Goal: Information Seeking & Learning: Learn about a topic

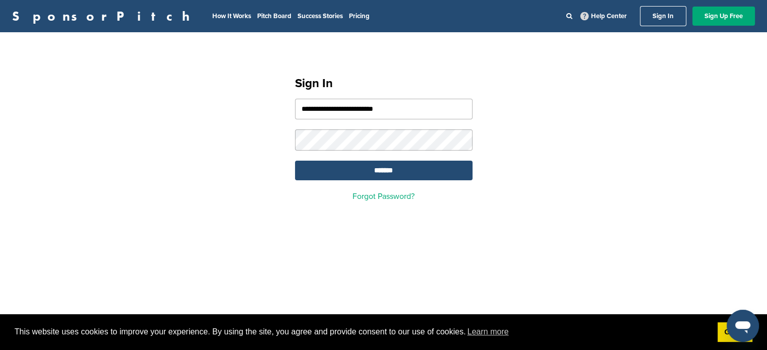
click at [295, 161] on input "*******" at bounding box center [383, 171] width 177 height 20
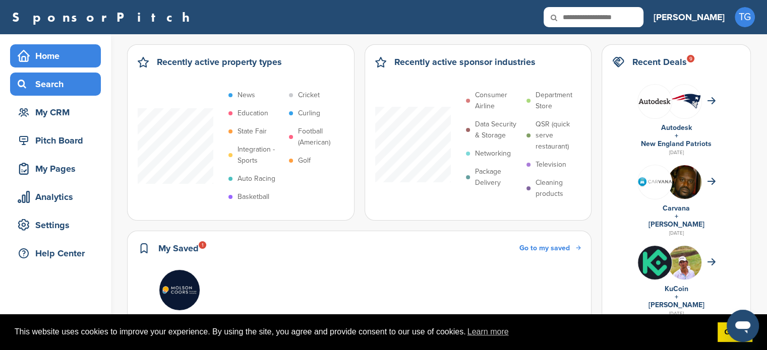
click at [55, 76] on div "Search" at bounding box center [58, 84] width 86 height 18
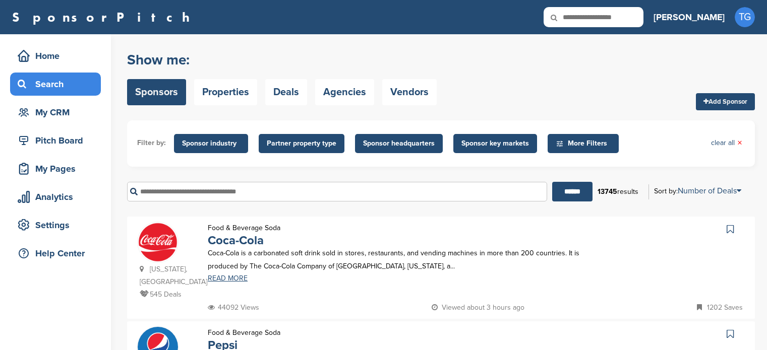
click at [197, 140] on span "Sponsor industry" at bounding box center [211, 143] width 58 height 11
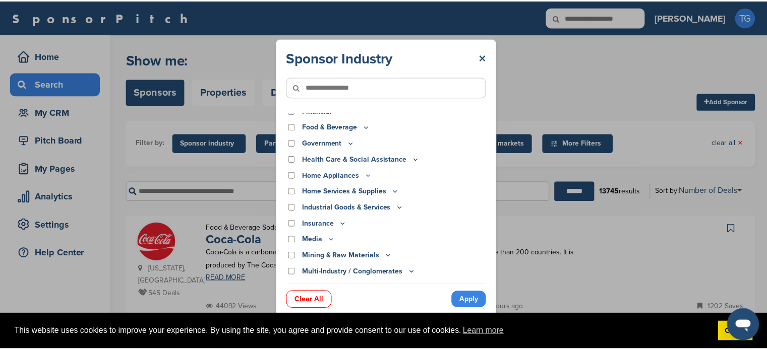
scroll to position [142, 0]
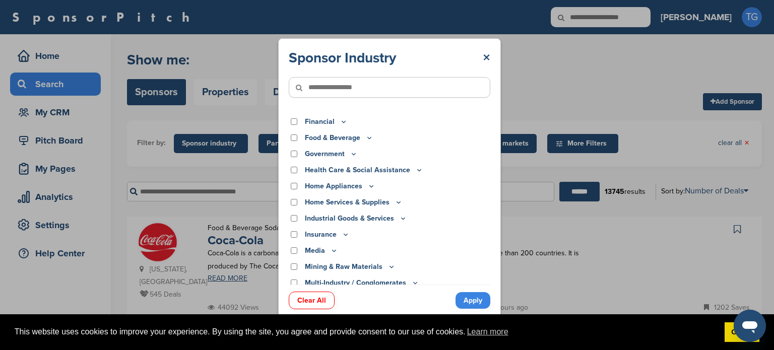
click at [296, 139] on div "Food & Beverage" at bounding box center [390, 138] width 202 height 11
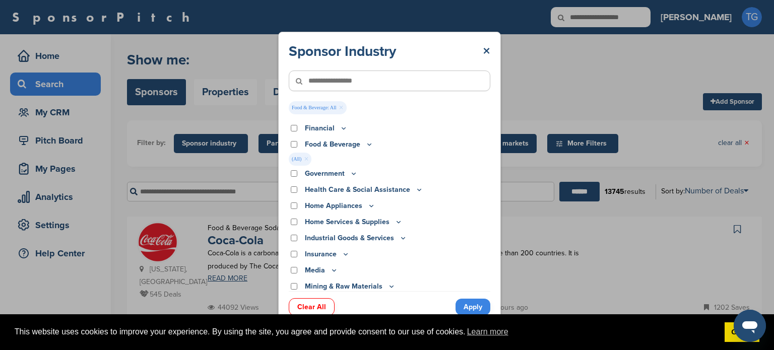
click at [472, 306] on link "Apply" at bounding box center [473, 307] width 35 height 17
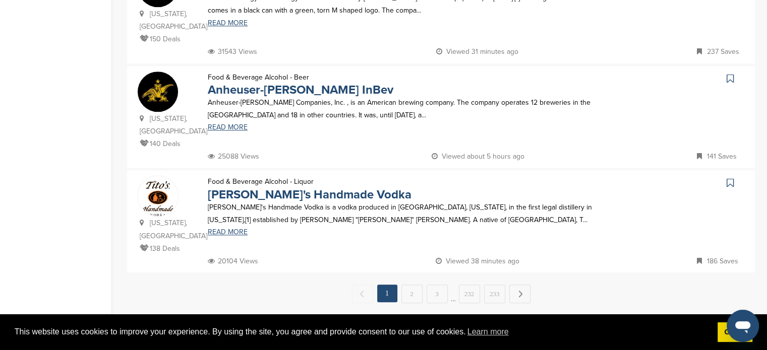
scroll to position [1008, 0]
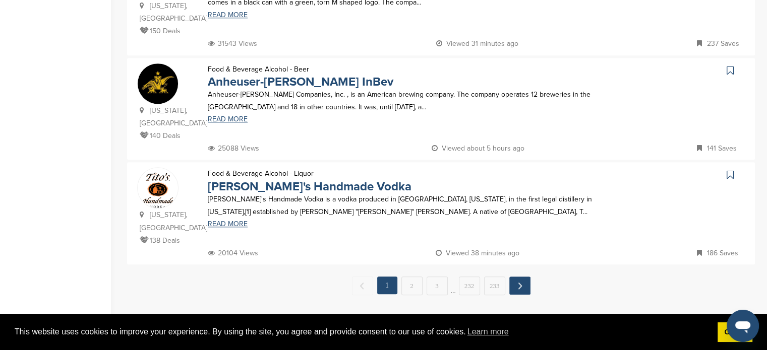
click at [520, 277] on link "Next →" at bounding box center [519, 286] width 21 height 18
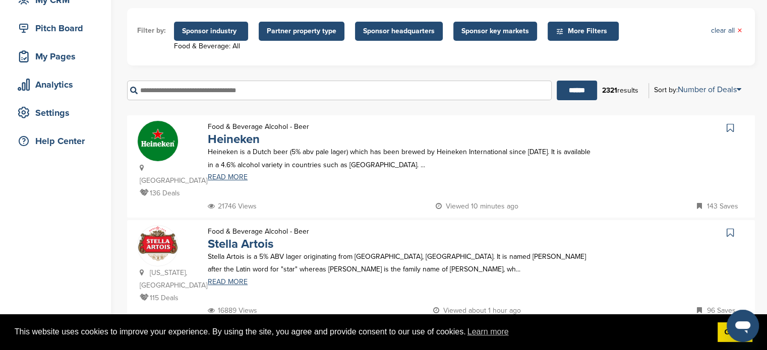
scroll to position [0, 0]
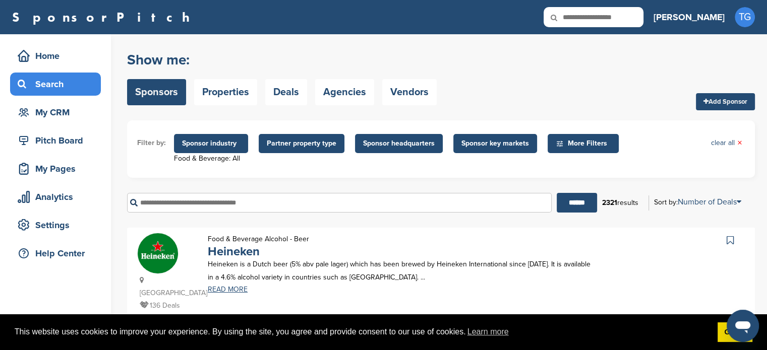
click at [284, 204] on input "text" at bounding box center [339, 203] width 424 height 20
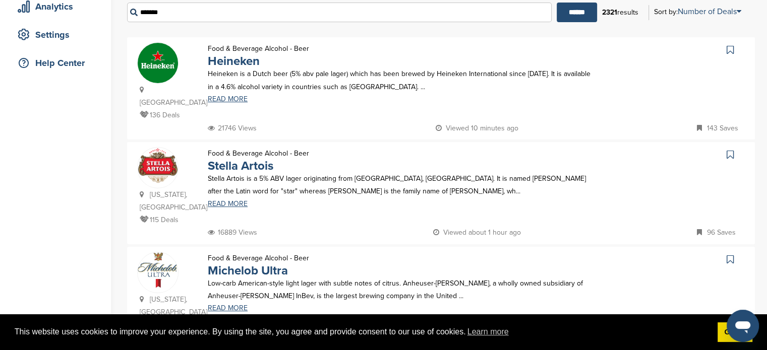
scroll to position [151, 0]
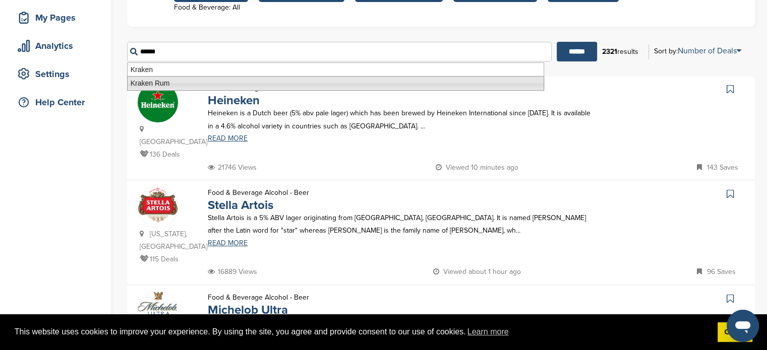
click at [159, 79] on li "Kraken Rum" at bounding box center [335, 83] width 417 height 15
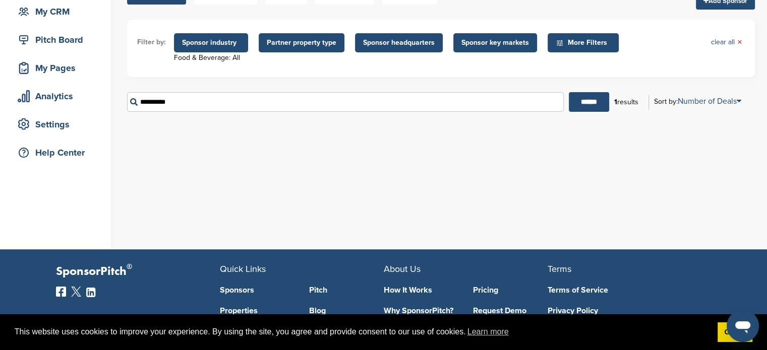
scroll to position [101, 0]
click at [195, 110] on input "**********" at bounding box center [345, 102] width 436 height 20
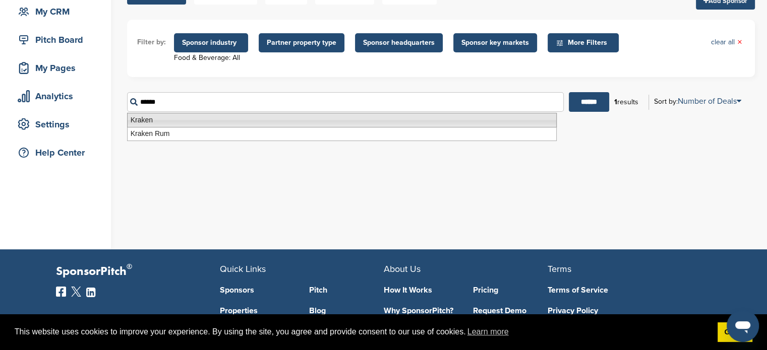
click at [163, 117] on li "Kraken" at bounding box center [341, 120] width 429 height 15
type input "******"
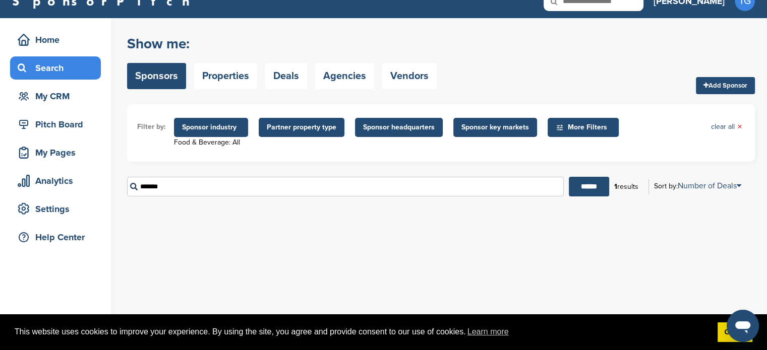
scroll to position [0, 0]
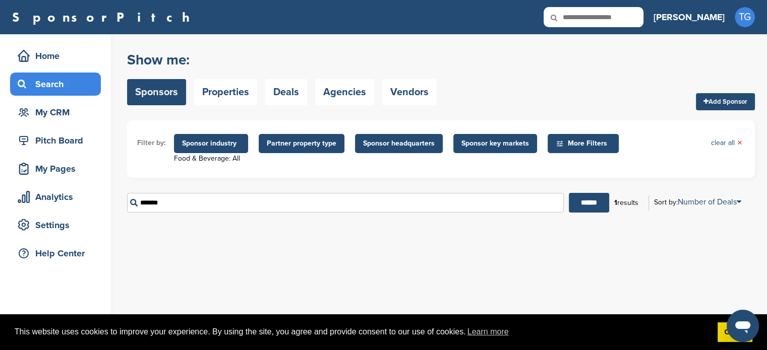
drag, startPoint x: 168, startPoint y: 204, endPoint x: 129, endPoint y: 208, distance: 39.0
click at [133, 208] on input "******" at bounding box center [345, 203] width 436 height 20
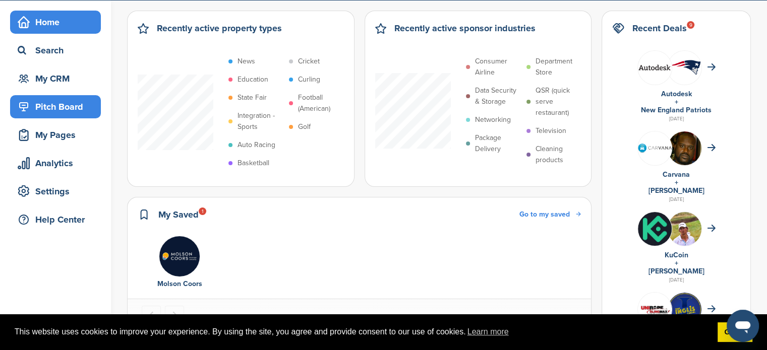
scroll to position [50, 0]
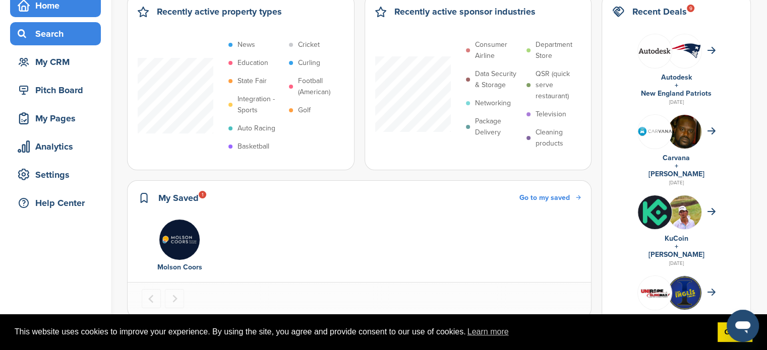
click at [72, 36] on div "Search" at bounding box center [58, 34] width 86 height 18
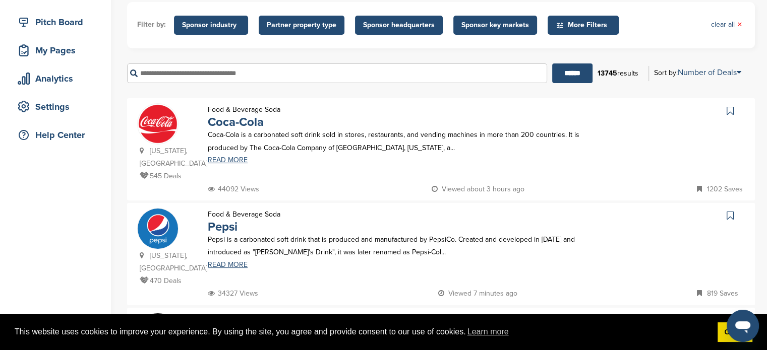
scroll to position [50, 0]
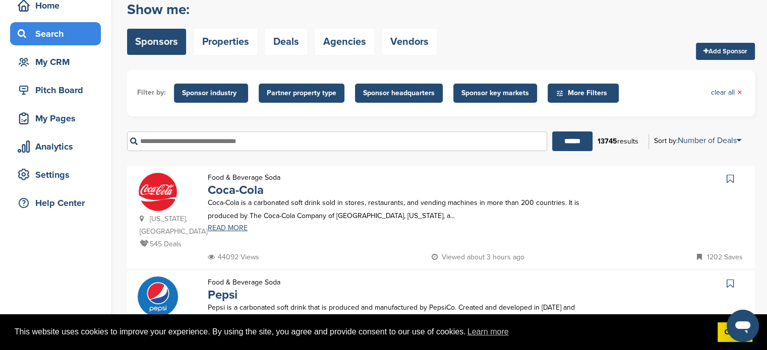
click at [211, 93] on span "Sponsor industry" at bounding box center [211, 93] width 58 height 11
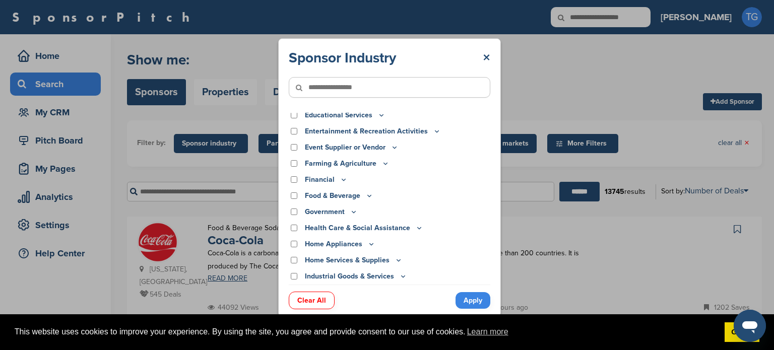
scroll to position [101, 0]
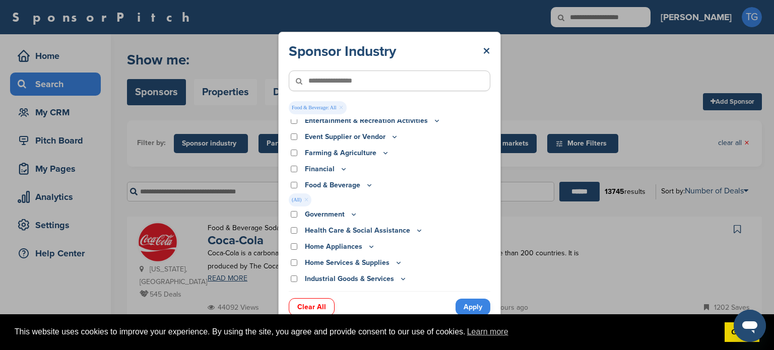
drag, startPoint x: 476, startPoint y: 308, endPoint x: 466, endPoint y: 296, distance: 16.1
click at [476, 308] on link "Apply" at bounding box center [473, 307] width 35 height 17
click at [476, 282] on link "READ MORE" at bounding box center [406, 278] width 396 height 7
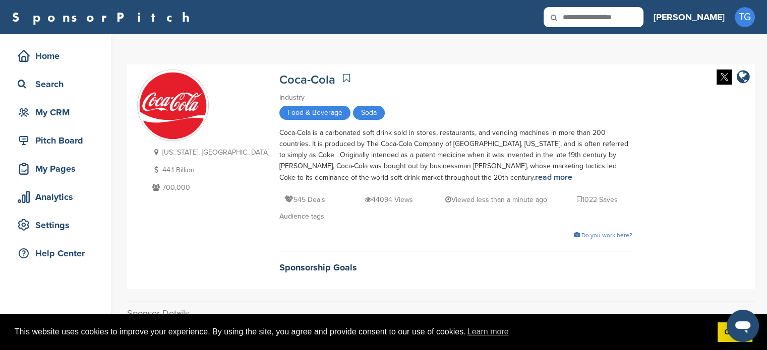
click at [279, 113] on span "Food & Beverage" at bounding box center [314, 113] width 71 height 14
click at [47, 92] on div "Search" at bounding box center [58, 84] width 86 height 18
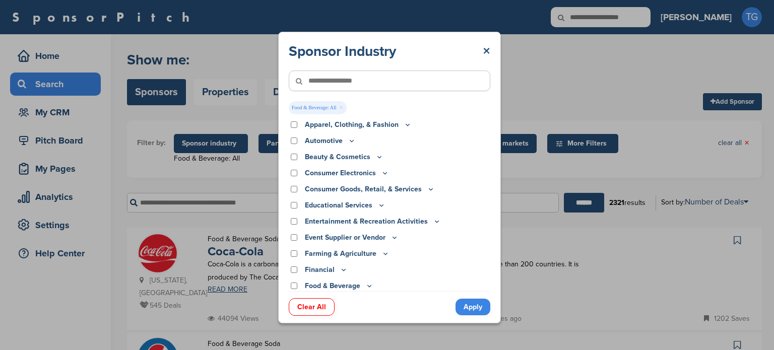
click at [304, 295] on link "×" at bounding box center [306, 300] width 5 height 11
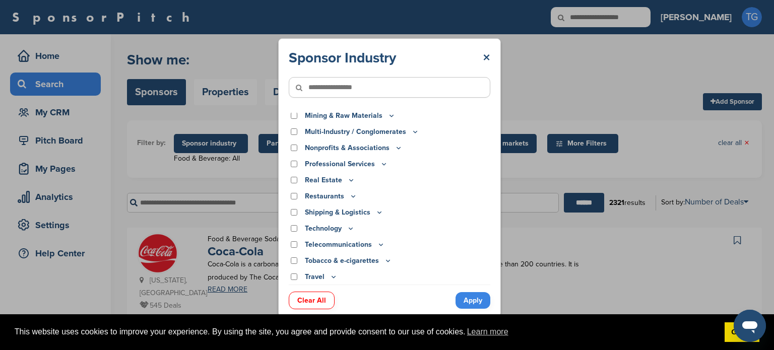
click at [474, 304] on link "Apply" at bounding box center [473, 300] width 35 height 17
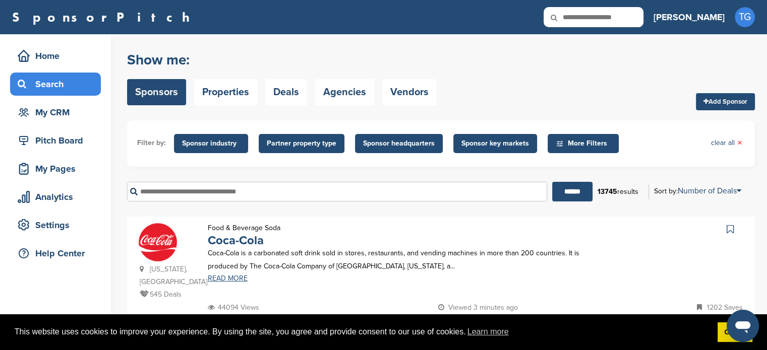
click at [230, 138] on span "Sponsor industry" at bounding box center [211, 143] width 58 height 11
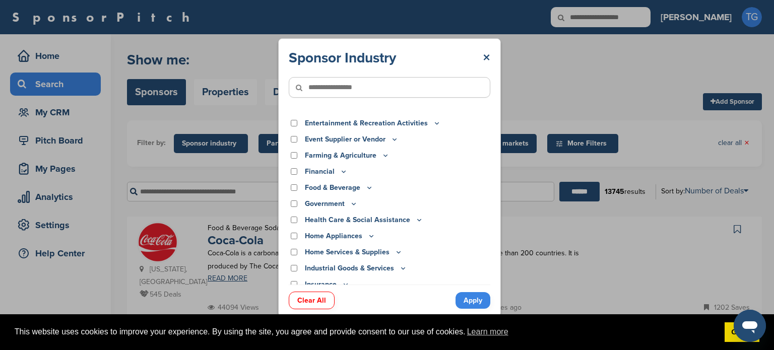
scroll to position [91, 0]
click at [367, 189] on icon at bounding box center [369, 188] width 8 height 9
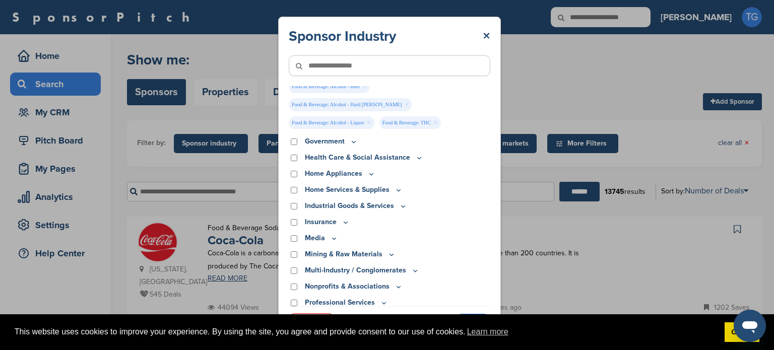
scroll to position [494, 0]
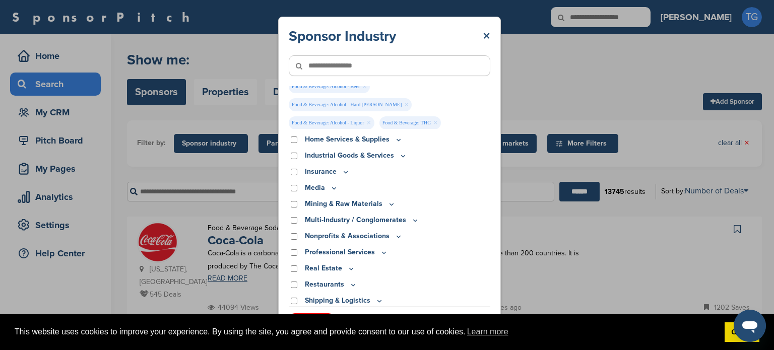
click at [319, 315] on div "This website uses cookies to improve your experience. By using the site, you ag…" at bounding box center [387, 333] width 774 height 36
click at [727, 340] on link "Got it!" at bounding box center [742, 333] width 35 height 20
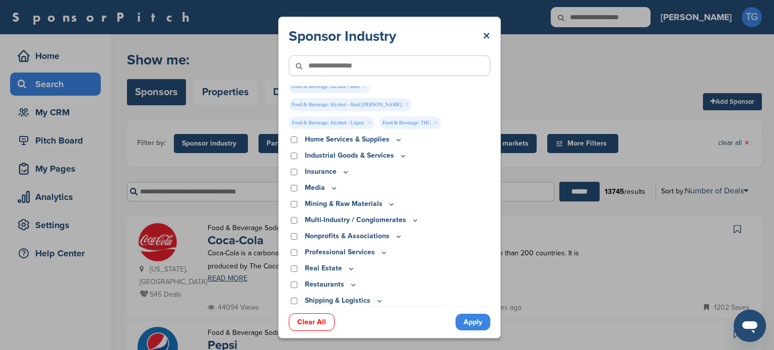
click at [481, 321] on link "Apply" at bounding box center [473, 322] width 35 height 17
click at [481, 282] on link "READ MORE" at bounding box center [406, 278] width 396 height 7
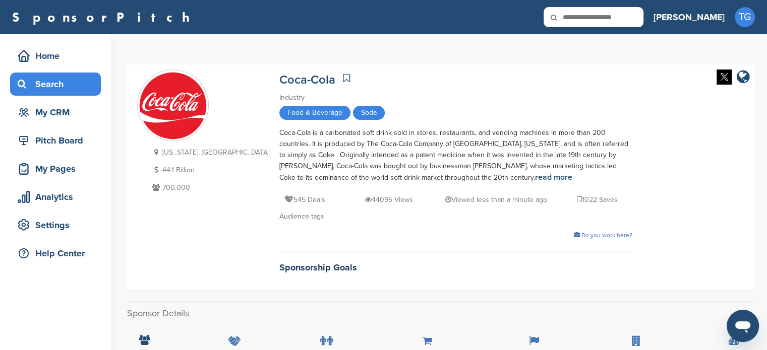
click at [63, 79] on div "Search" at bounding box center [58, 84] width 86 height 18
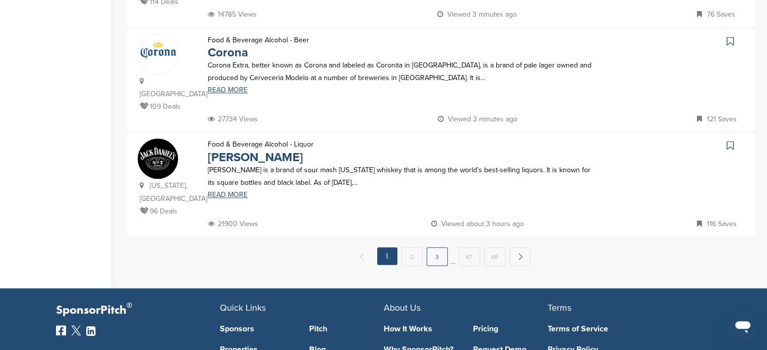
scroll to position [1002, 0]
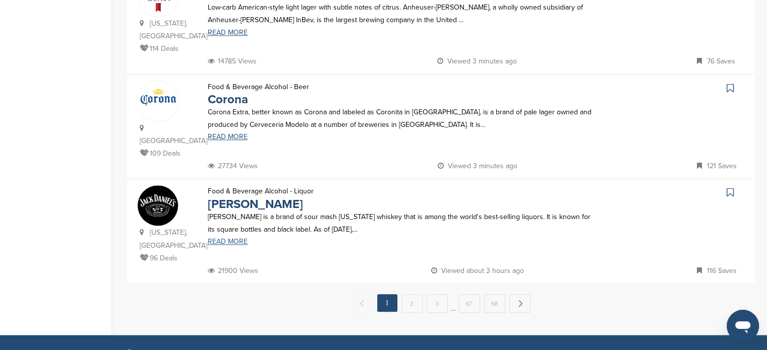
click at [225, 238] on link "READ MORE" at bounding box center [403, 241] width 390 height 7
click at [414, 294] on link "2" at bounding box center [411, 303] width 21 height 19
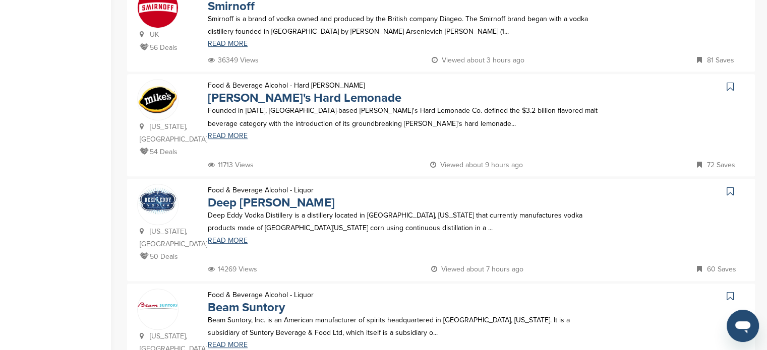
scroll to position [353, 0]
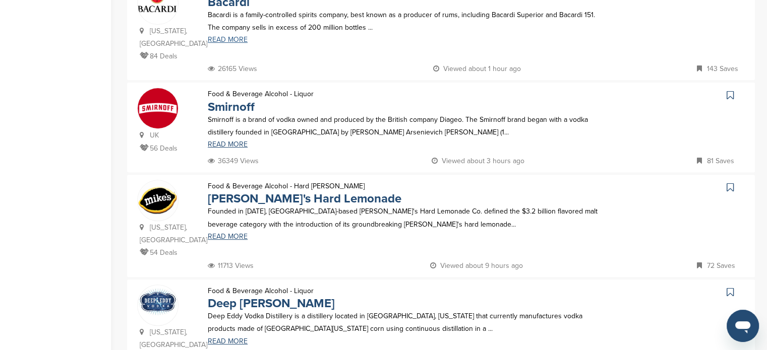
click at [234, 39] on link "READ MORE" at bounding box center [403, 39] width 390 height 7
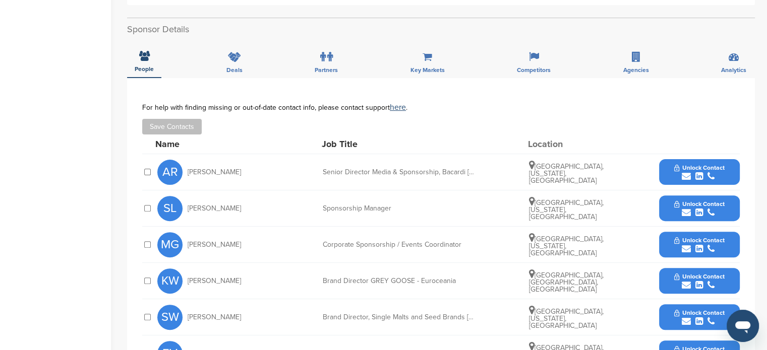
scroll to position [302, 0]
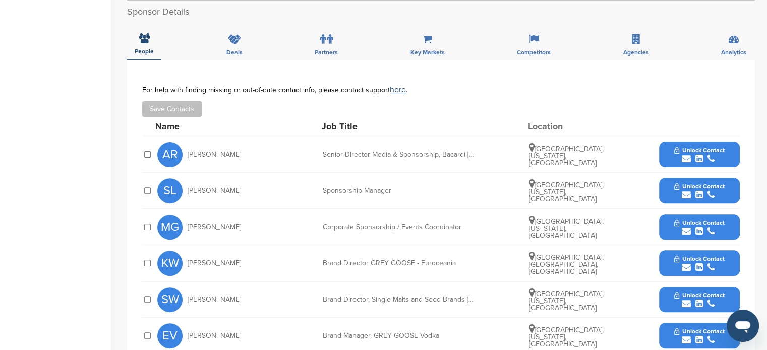
click at [704, 183] on span "Unlock Contact" at bounding box center [699, 186] width 50 height 7
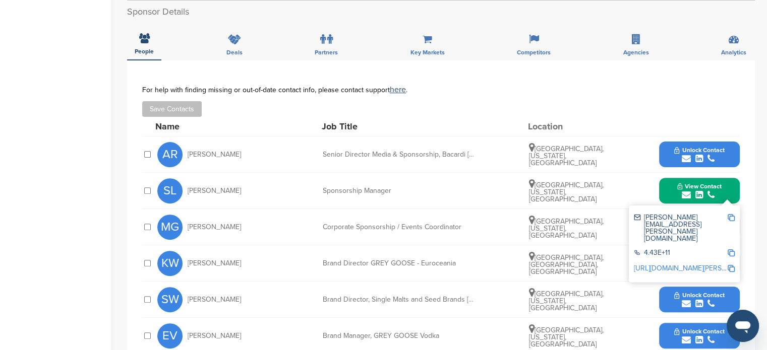
click at [732, 214] on img at bounding box center [730, 217] width 7 height 7
click at [730, 249] on img at bounding box center [730, 252] width 7 height 7
click at [730, 265] on img at bounding box center [730, 268] width 7 height 7
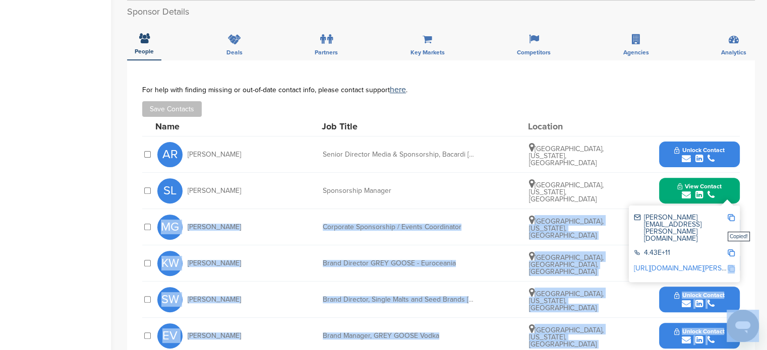
click at [730, 265] on img at bounding box center [730, 268] width 7 height 7
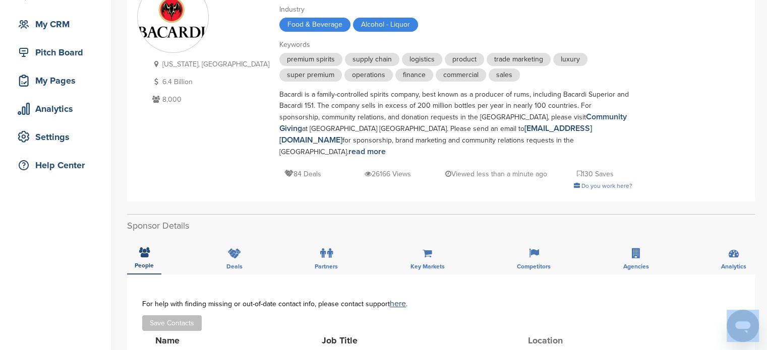
scroll to position [50, 0]
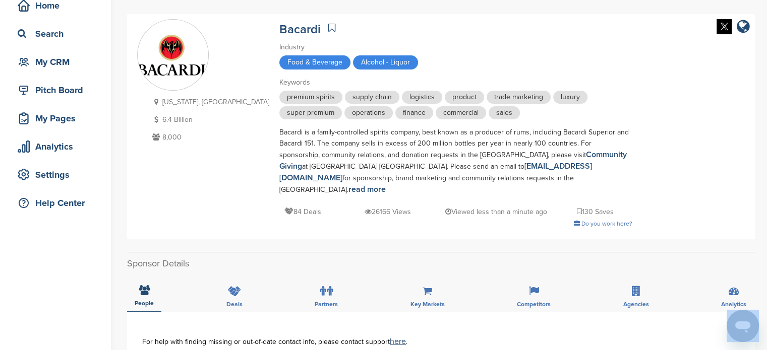
click at [328, 27] on icon at bounding box center [331, 28] width 7 height 10
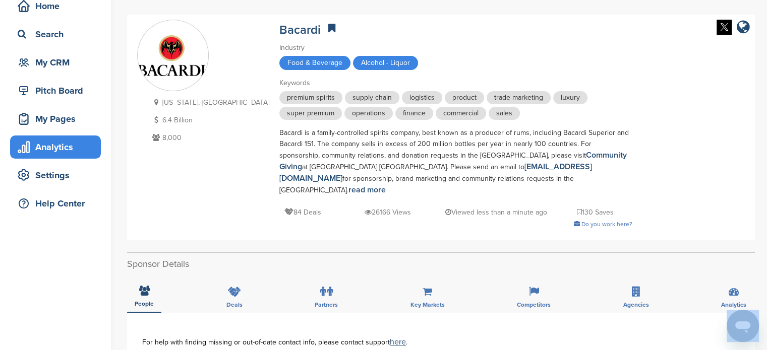
scroll to position [101, 0]
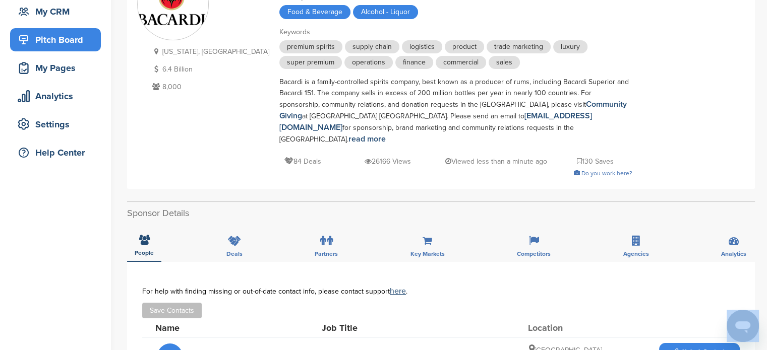
click at [60, 46] on div "Pitch Board" at bounding box center [58, 40] width 86 height 18
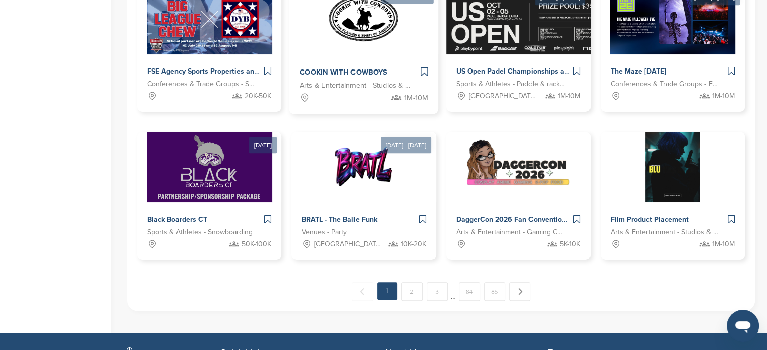
scroll to position [454, 0]
